Goal: Check status: Check status

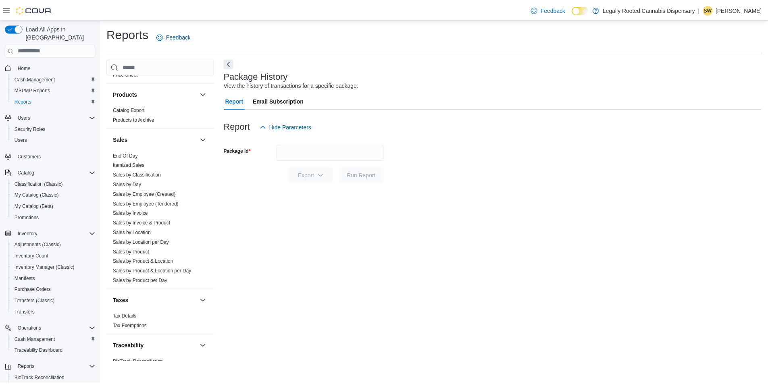
scroll to position [421, 0]
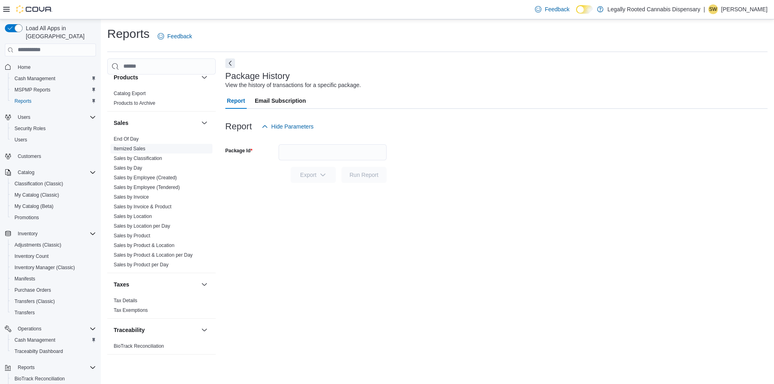
click at [133, 150] on link "Itemized Sales" at bounding box center [130, 149] width 32 height 6
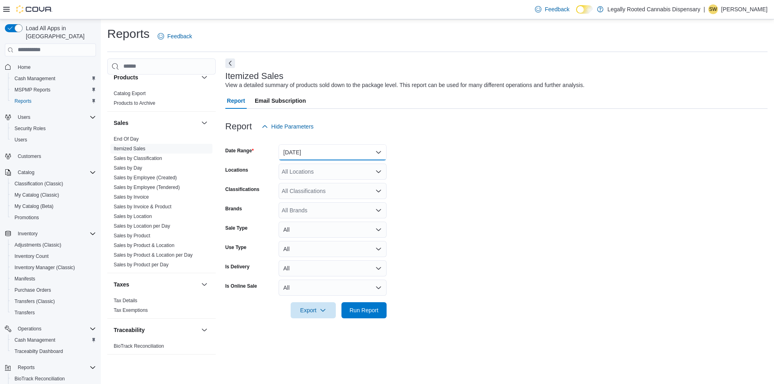
click at [375, 148] on button "[DATE]" at bounding box center [332, 152] width 108 height 16
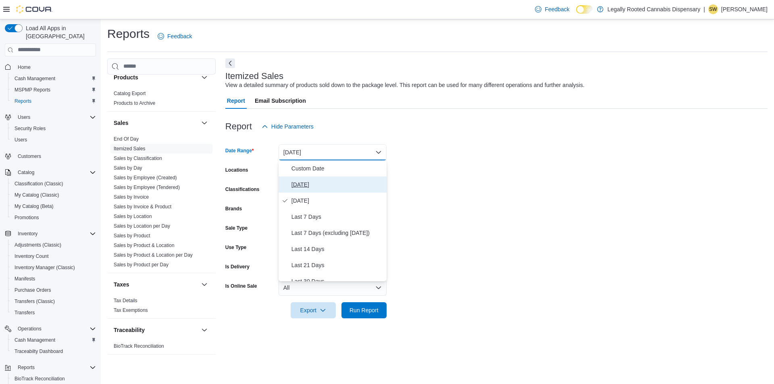
click at [288, 185] on button "[DATE]" at bounding box center [332, 184] width 108 height 16
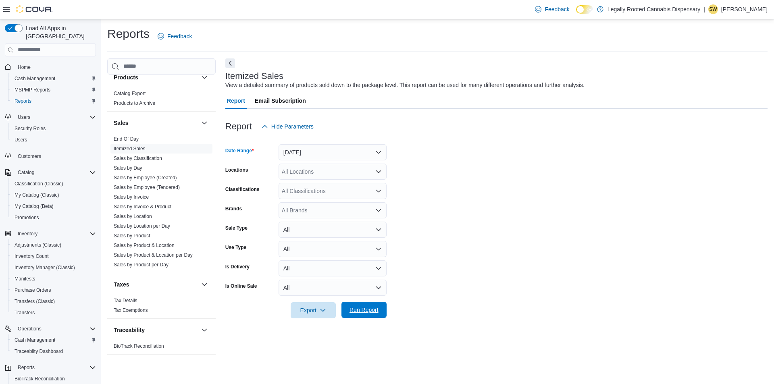
click at [376, 311] on span "Run Report" at bounding box center [363, 310] width 29 height 8
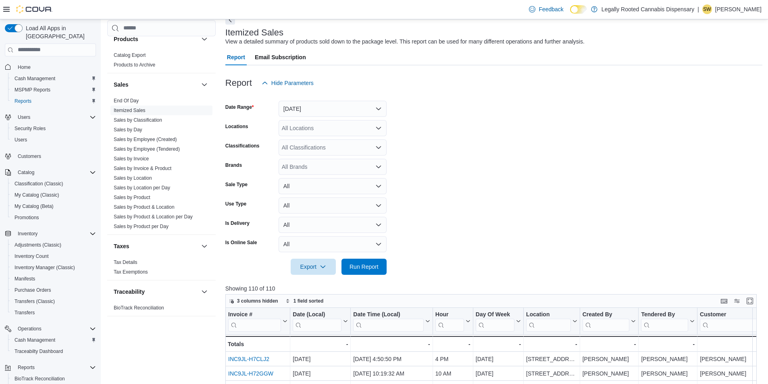
scroll to position [40, 0]
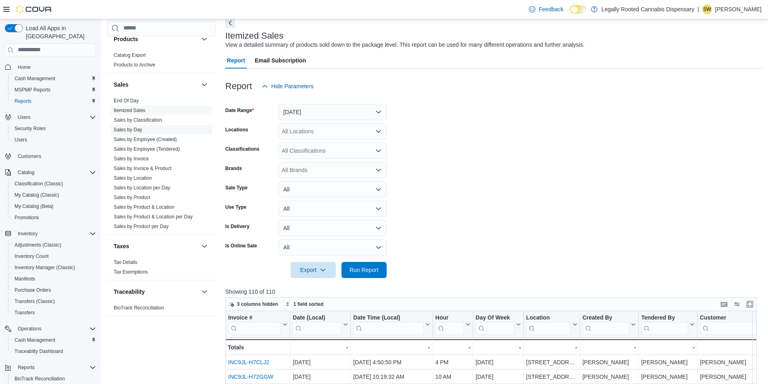
click at [140, 129] on link "Sales by Day" at bounding box center [128, 130] width 29 height 6
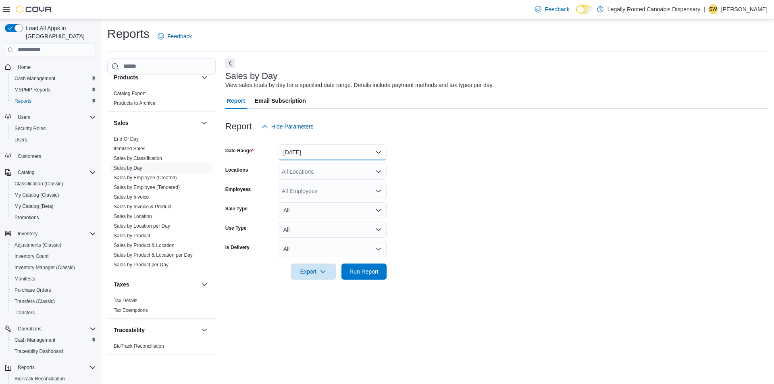
click at [378, 150] on button "[DATE]" at bounding box center [332, 152] width 108 height 16
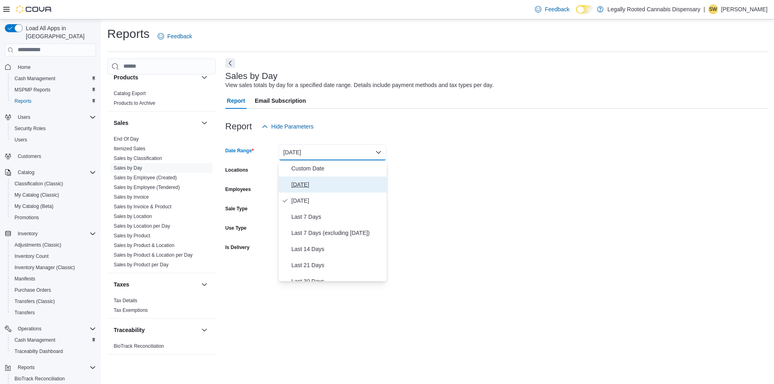
click at [293, 186] on span "[DATE]" at bounding box center [337, 185] width 92 height 10
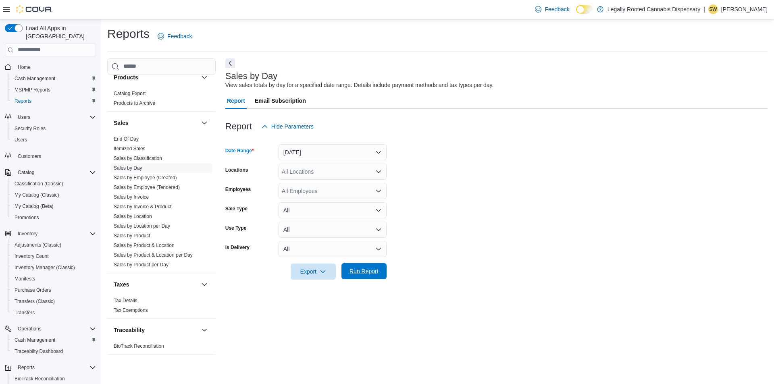
click at [365, 271] on span "Run Report" at bounding box center [363, 271] width 29 height 8
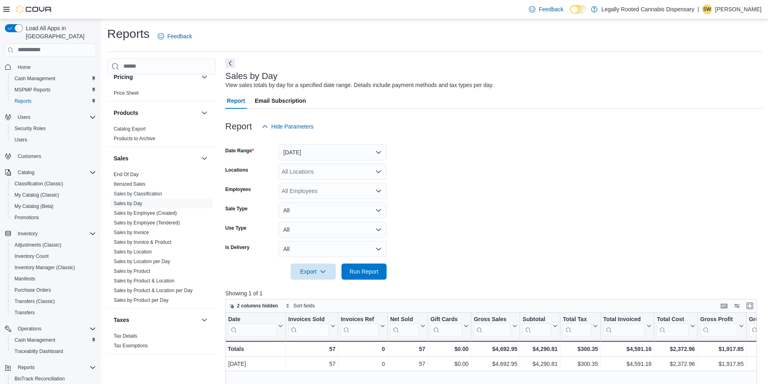
scroll to position [421, 0]
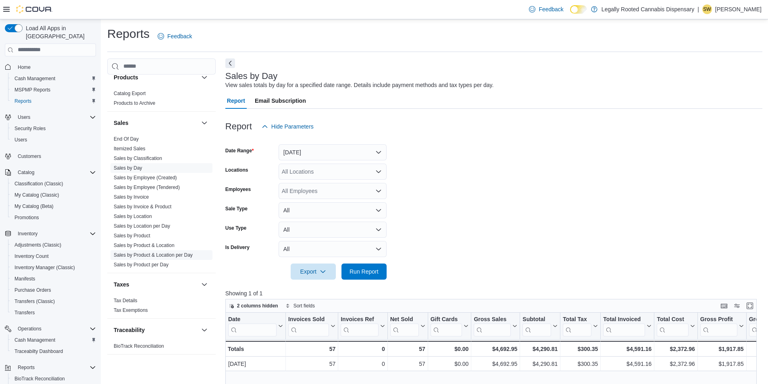
click at [170, 255] on link "Sales by Product & Location per Day" at bounding box center [153, 255] width 79 height 6
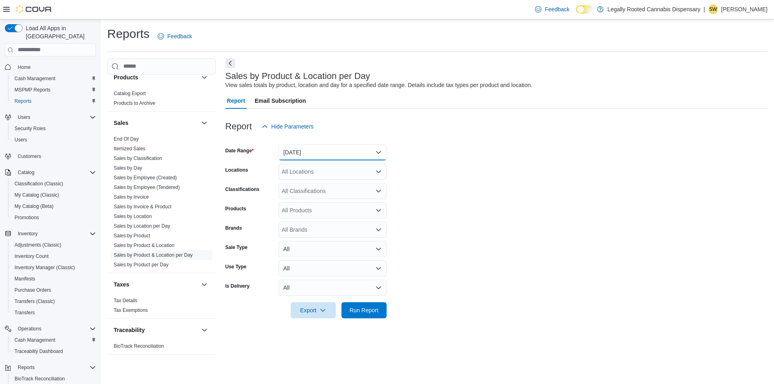
click at [369, 149] on button "[DATE]" at bounding box center [332, 152] width 108 height 16
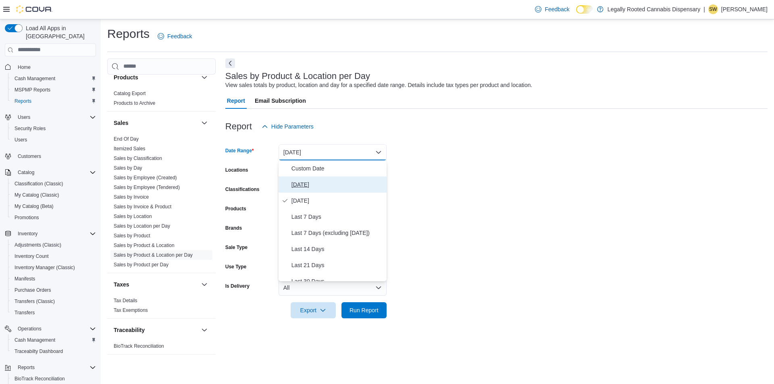
click at [306, 182] on span "[DATE]" at bounding box center [337, 185] width 92 height 10
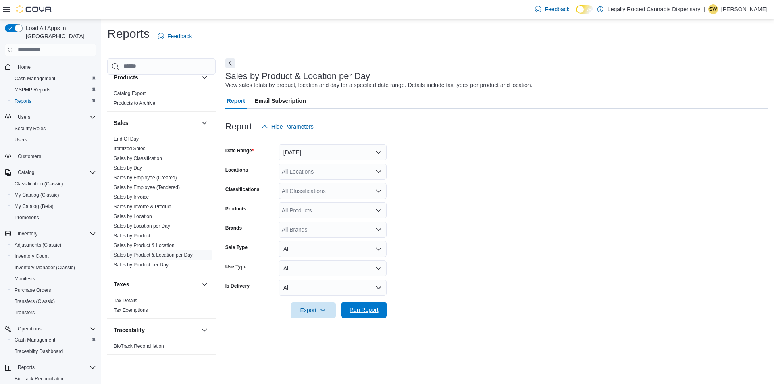
drag, startPoint x: 369, startPoint y: 313, endPoint x: 509, endPoint y: 274, distance: 146.1
click at [369, 313] on span "Run Report" at bounding box center [363, 310] width 29 height 8
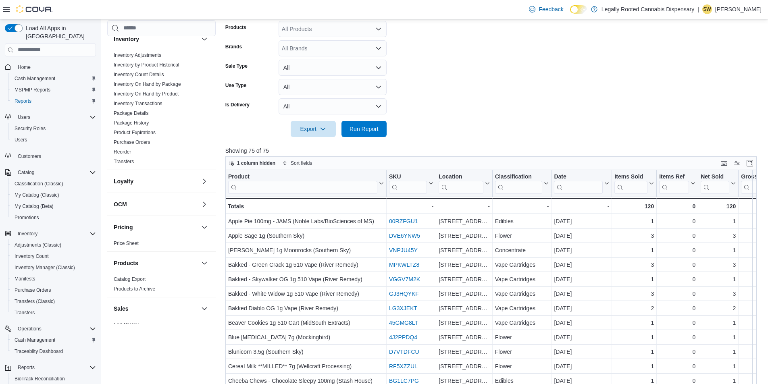
scroll to position [183, 0]
